Goal: Navigation & Orientation: Find specific page/section

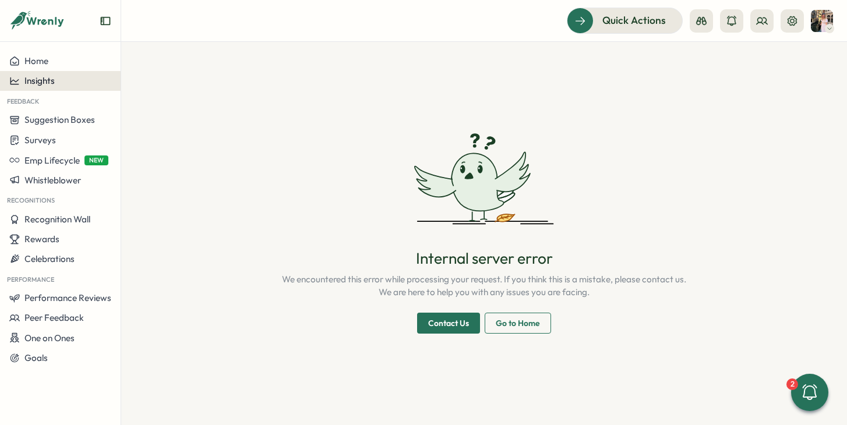
click at [75, 82] on div "Insights" at bounding box center [60, 81] width 102 height 10
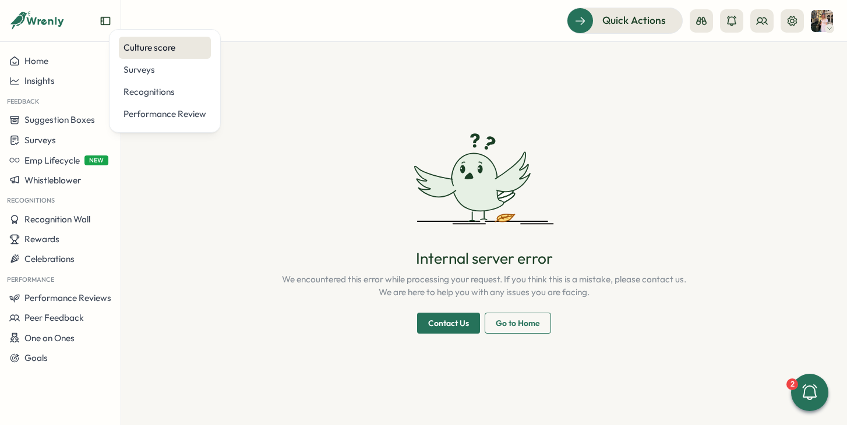
click at [154, 52] on div "Culture score" at bounding box center [165, 47] width 83 height 13
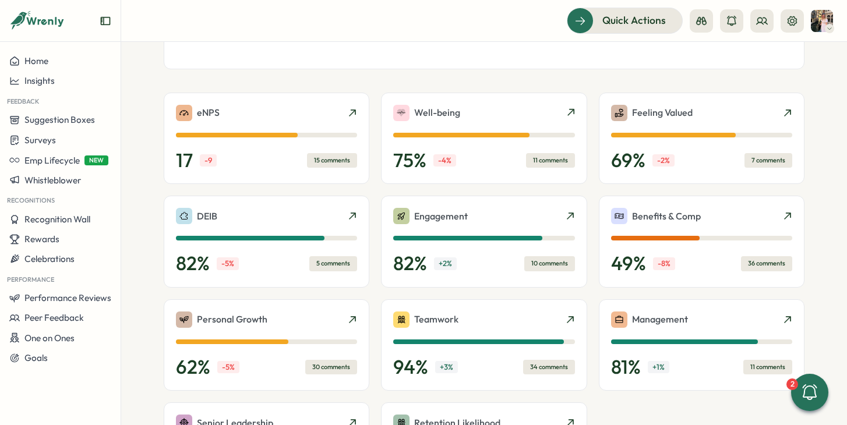
scroll to position [245, 0]
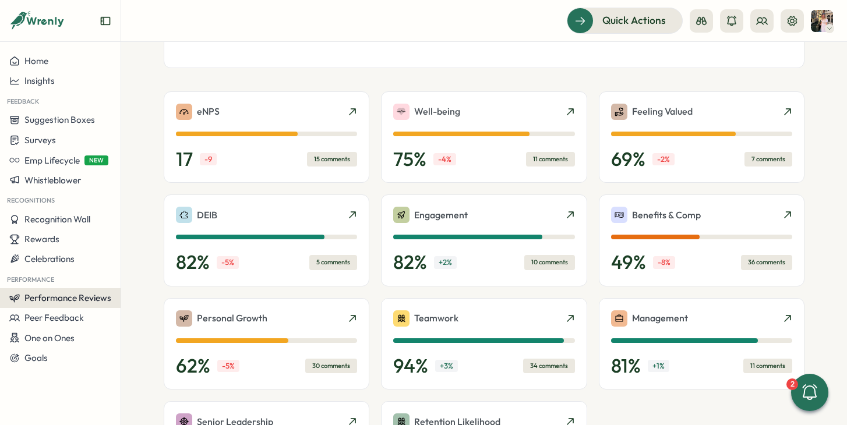
click at [50, 299] on span "Performance Reviews" at bounding box center [67, 298] width 87 height 11
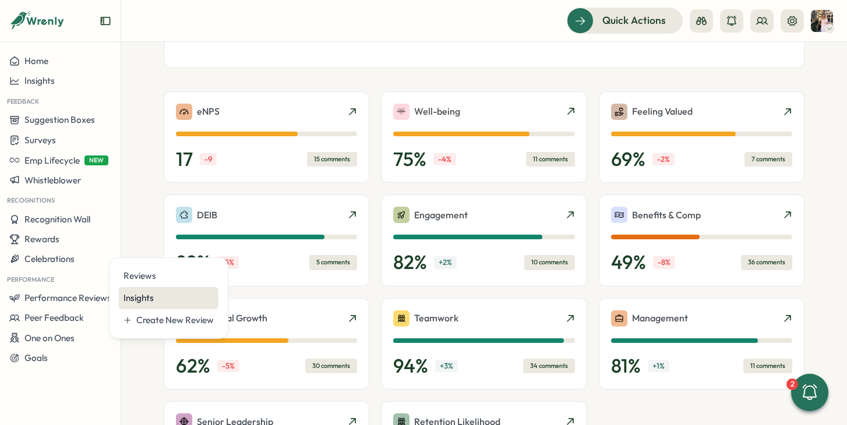
click at [140, 298] on div "Insights" at bounding box center [169, 298] width 90 height 13
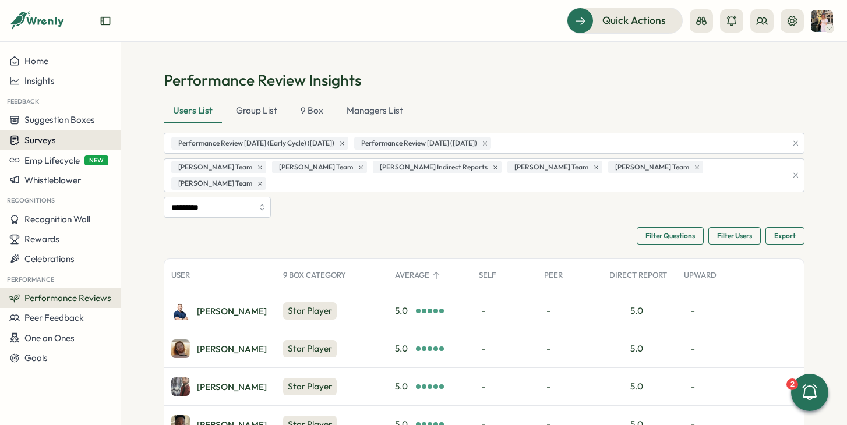
click at [58, 132] on button "Surveys" at bounding box center [60, 140] width 121 height 20
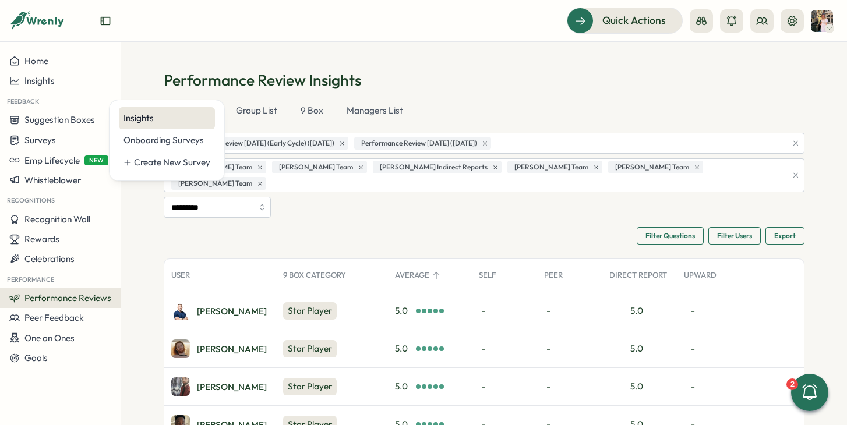
click at [136, 125] on div "Insights" at bounding box center [167, 118] width 96 height 22
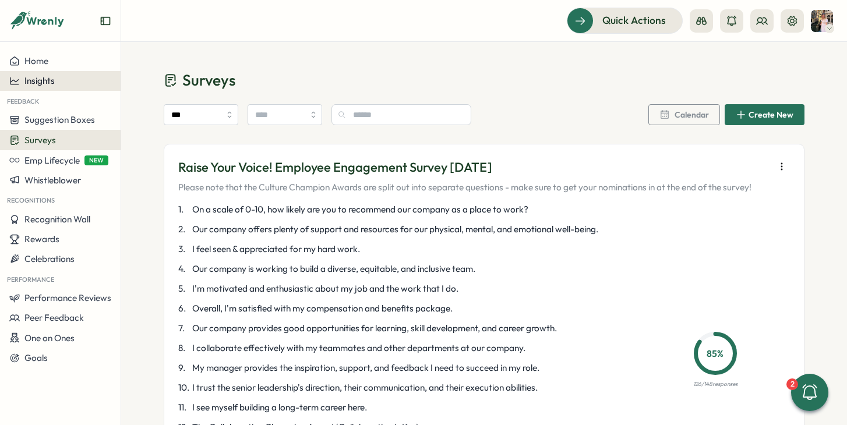
click at [43, 77] on span "Insights" at bounding box center [39, 80] width 30 height 11
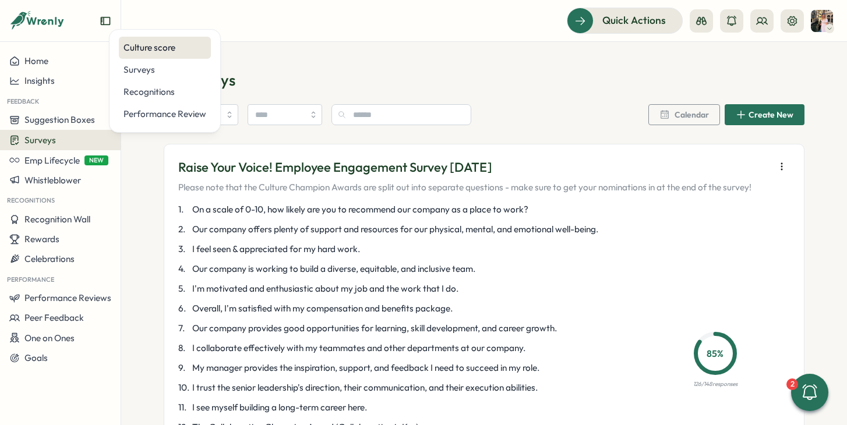
click at [156, 50] on div "Culture score" at bounding box center [165, 47] width 83 height 13
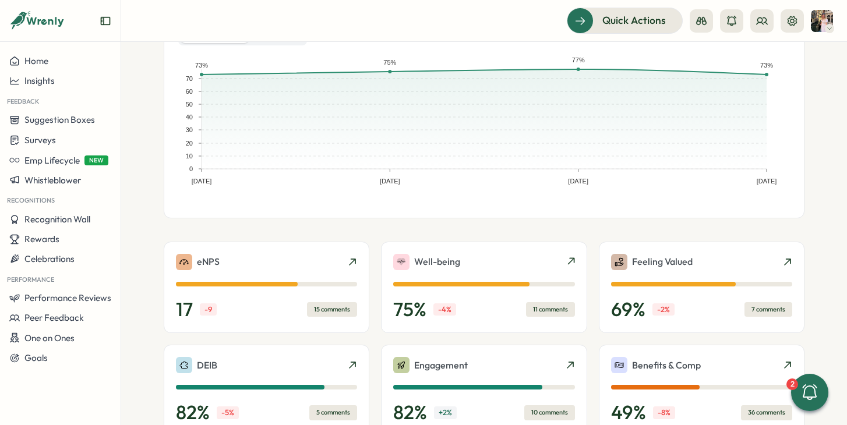
scroll to position [95, 0]
